Goal: Task Accomplishment & Management: Use online tool/utility

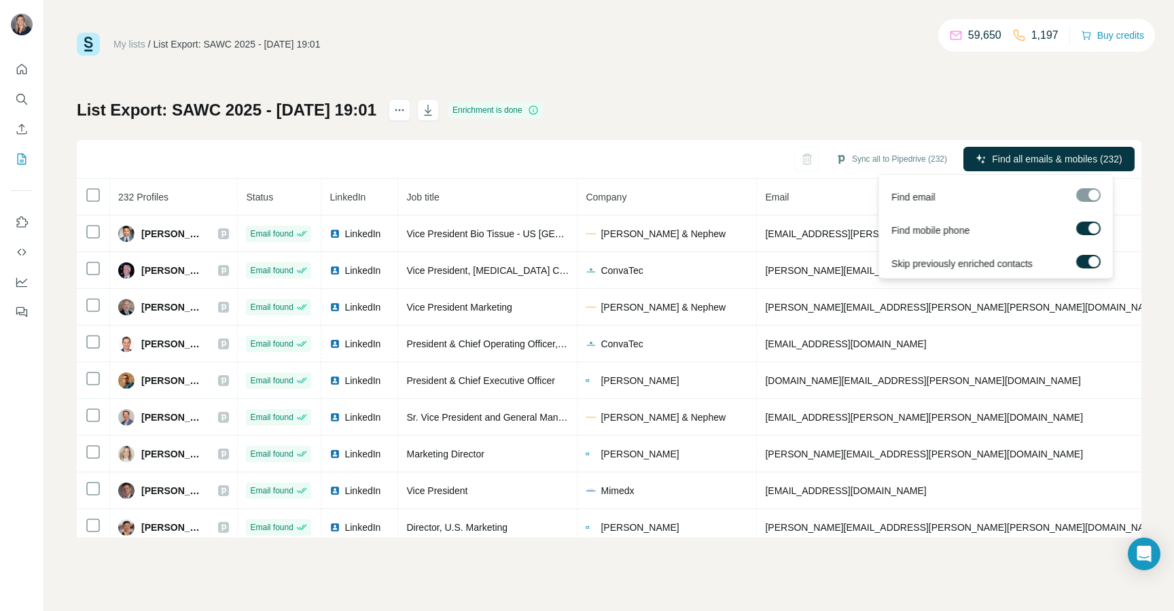
click at [1086, 225] on label at bounding box center [1088, 228] width 24 height 14
click at [1090, 198] on div at bounding box center [1088, 195] width 24 height 14
click at [1092, 196] on div at bounding box center [1088, 195] width 24 height 14
click at [1050, 160] on span "Find all emails (232)" at bounding box center [1080, 159] width 86 height 14
click at [1053, 160] on span "Find all emails (232)" at bounding box center [1080, 159] width 86 height 14
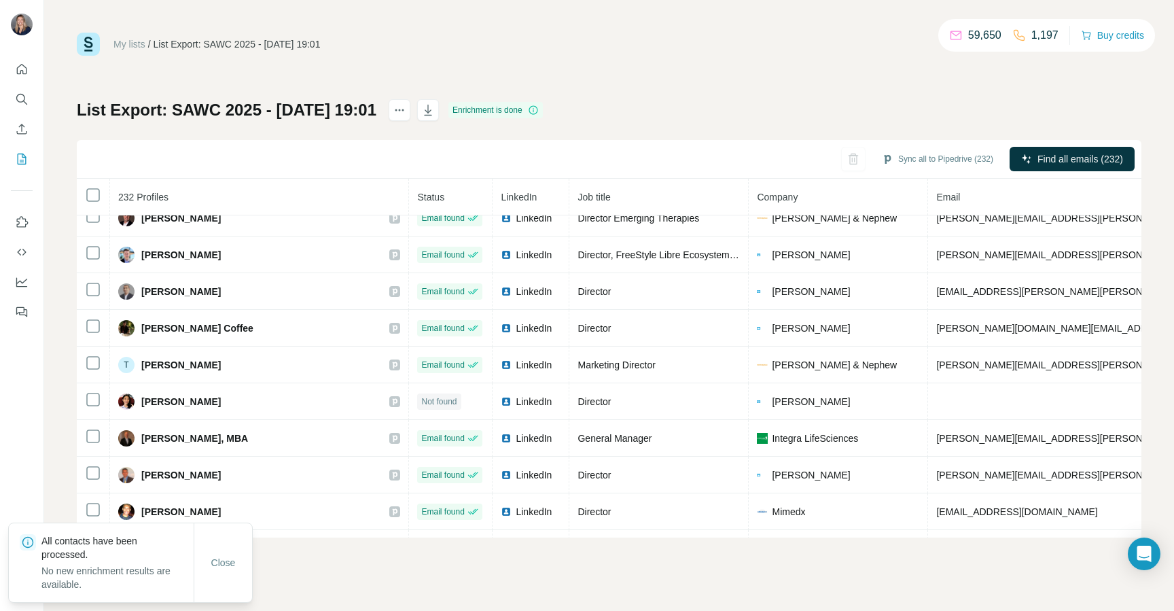
scroll to position [2253, 0]
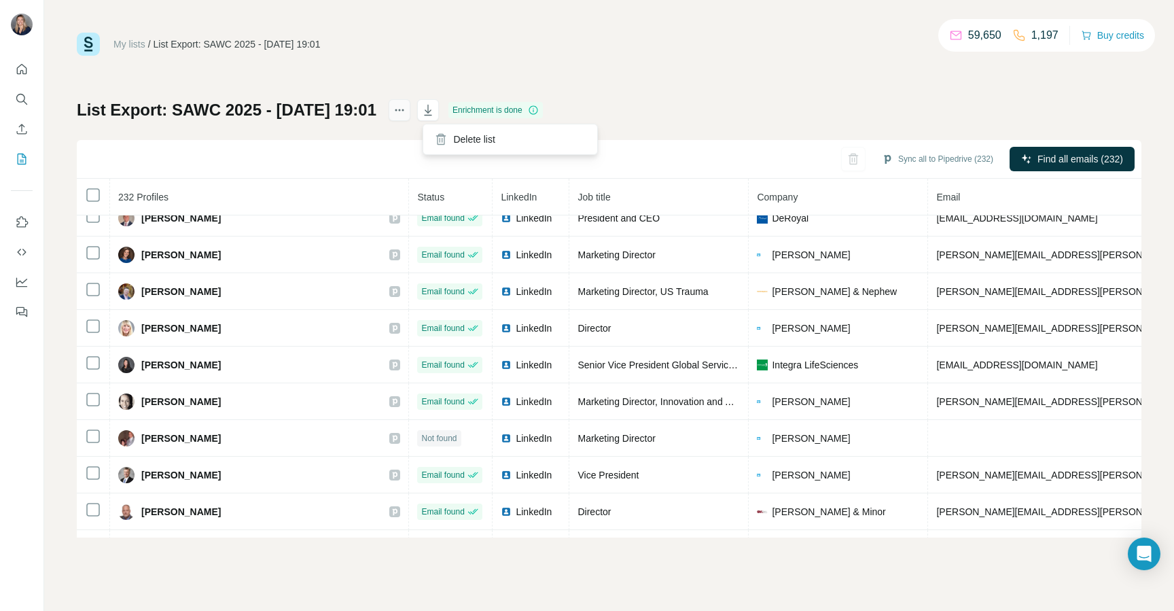
click at [406, 111] on icon "actions" at bounding box center [400, 110] width 14 height 14
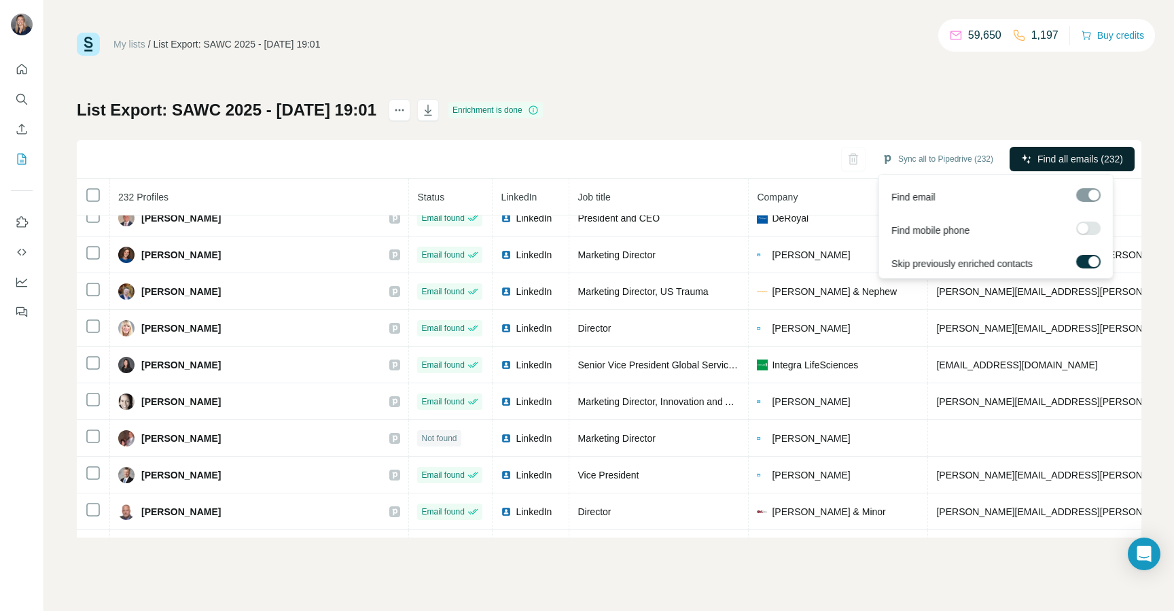
click at [1060, 158] on span "Find all emails (232)" at bounding box center [1080, 159] width 86 height 14
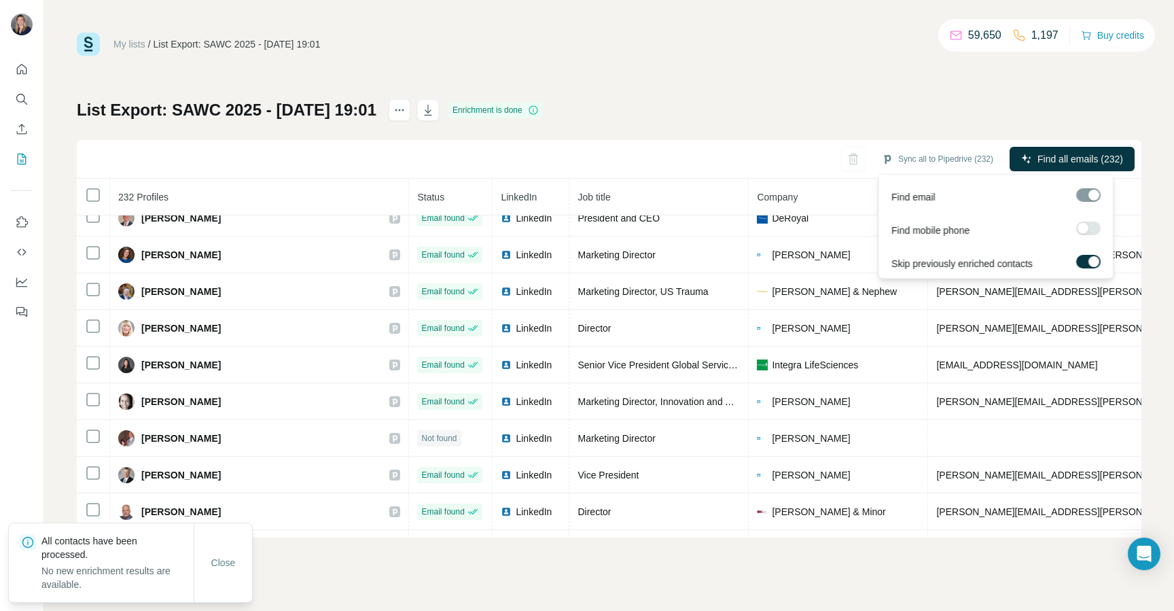
click at [1087, 257] on label at bounding box center [1088, 262] width 24 height 14
click at [1081, 158] on span "Find all emails (232)" at bounding box center [1080, 159] width 86 height 14
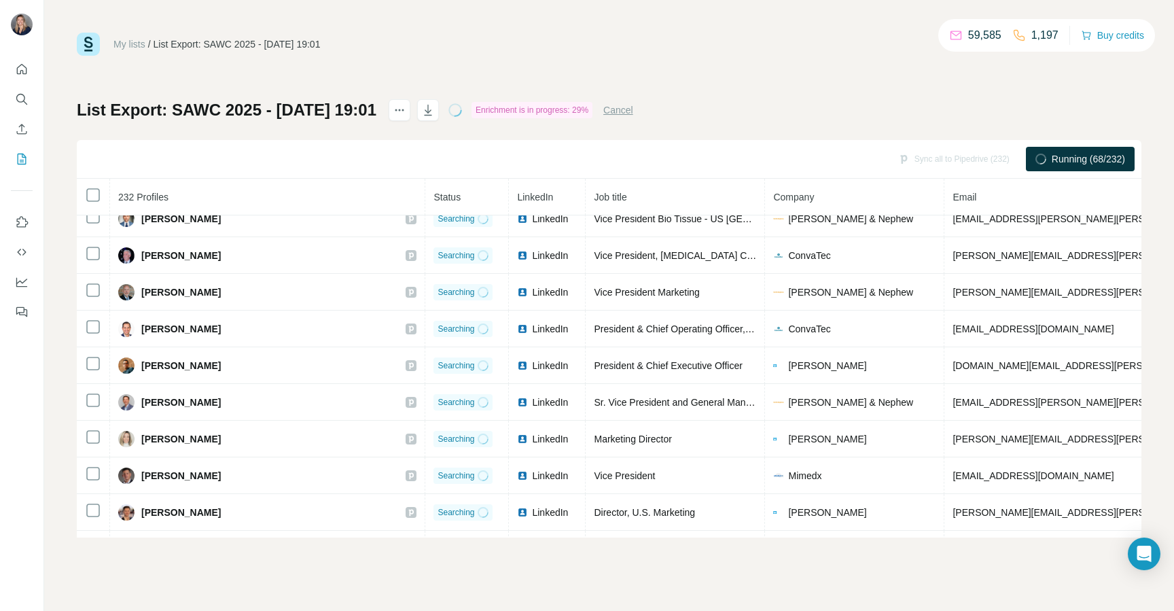
scroll to position [0, 0]
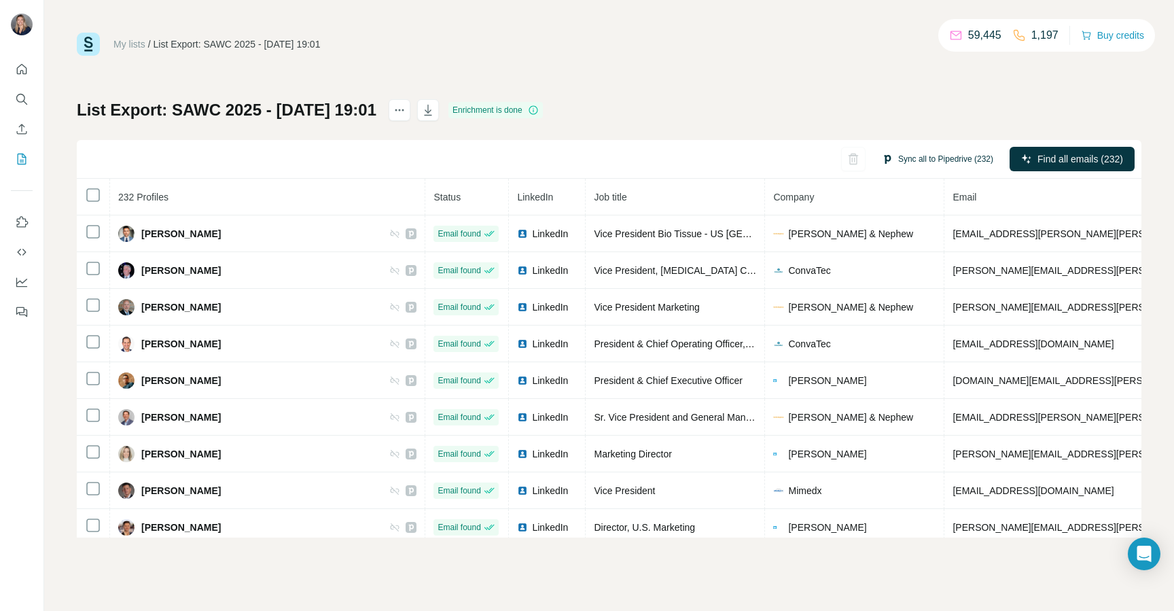
click at [939, 158] on button "Sync all to Pipedrive (232)" at bounding box center [937, 159] width 130 height 20
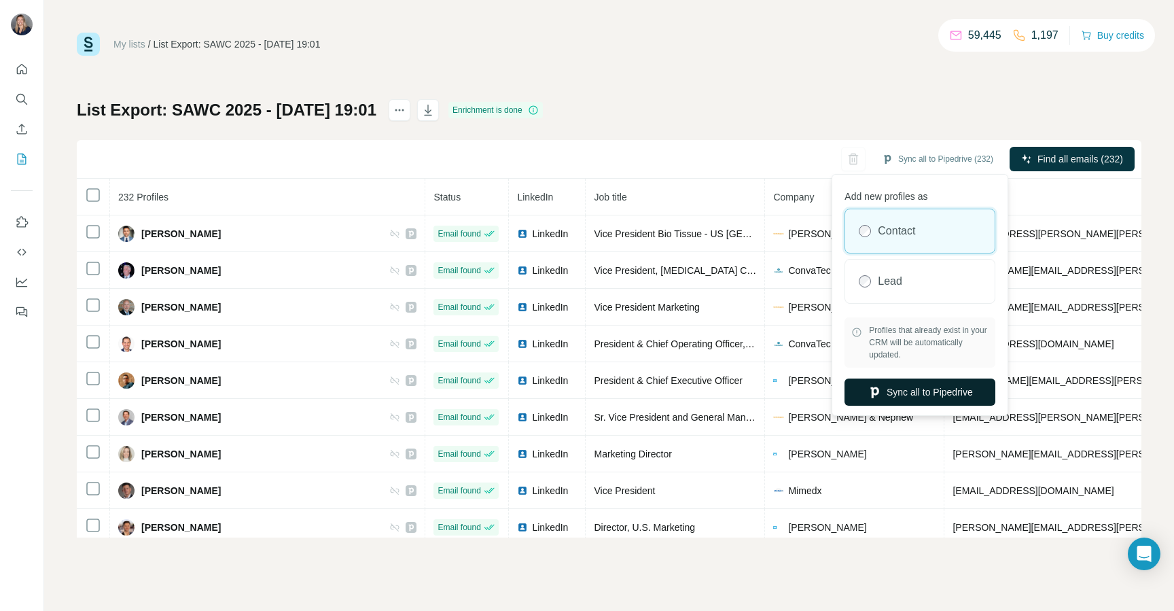
click at [939, 394] on button "Sync all to Pipedrive" at bounding box center [919, 391] width 151 height 27
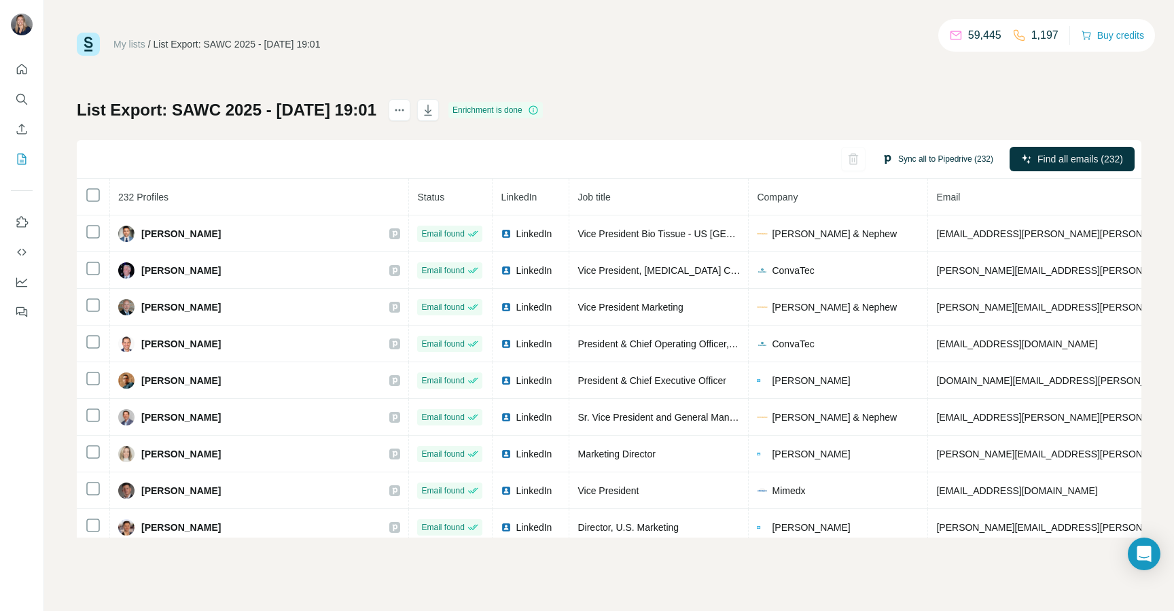
click at [931, 157] on button "Sync all to Pipedrive (232)" at bounding box center [937, 159] width 130 height 20
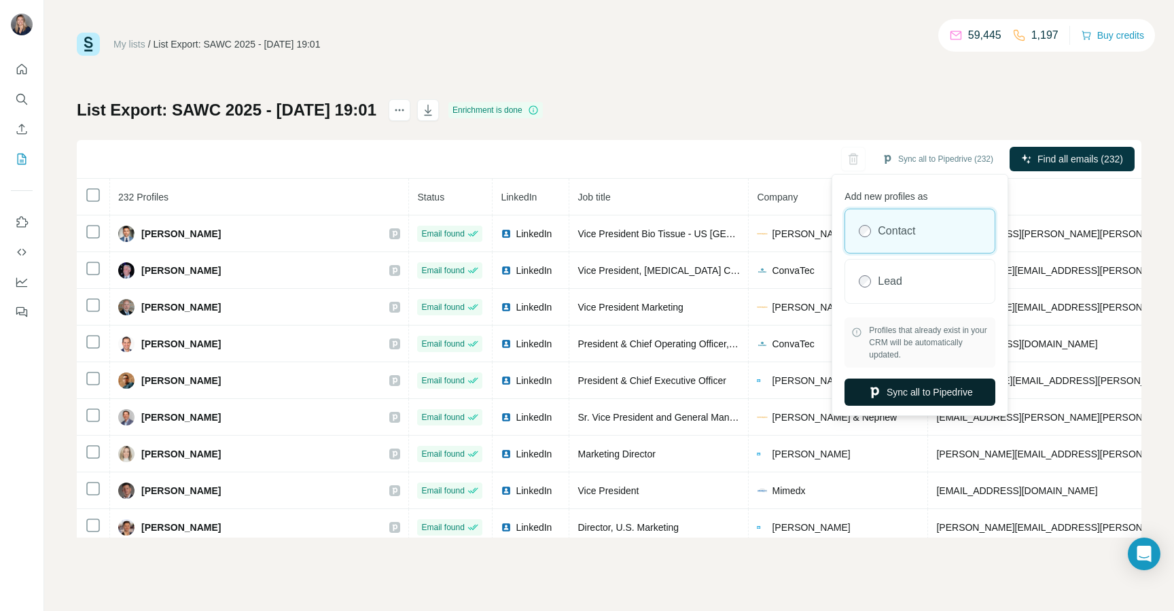
click at [919, 393] on button "Sync all to Pipedrive" at bounding box center [919, 391] width 151 height 27
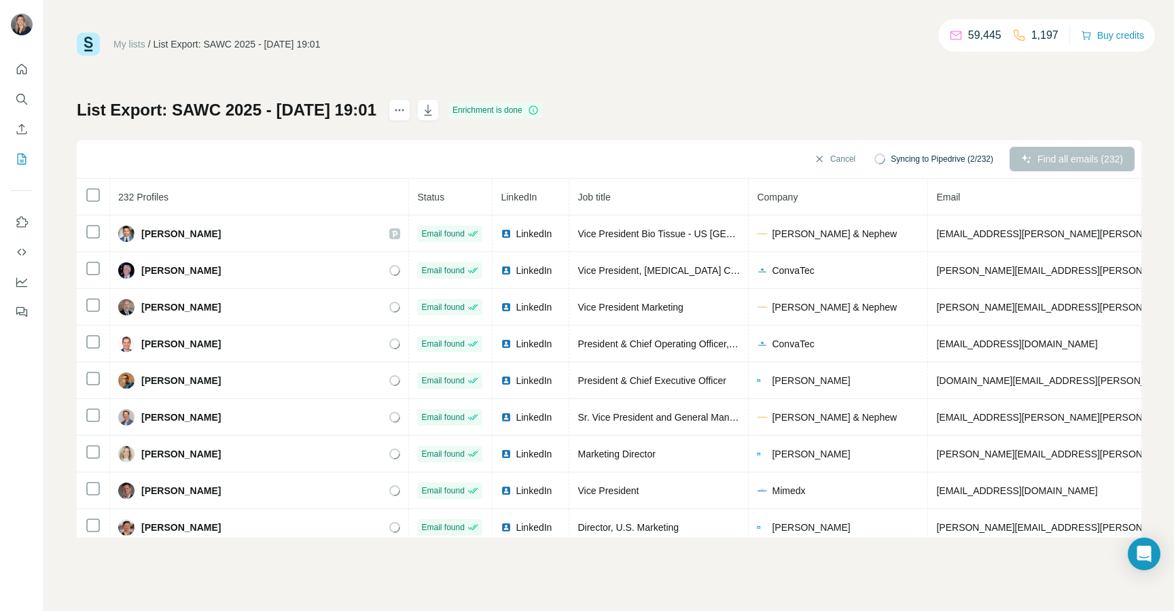
click at [814, 156] on icon "button" at bounding box center [819, 159] width 11 height 11
